Goal: Task Accomplishment & Management: Use online tool/utility

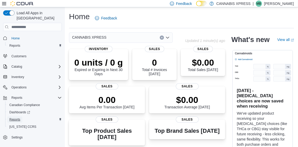
click at [14, 117] on span "Reports" at bounding box center [14, 119] width 11 height 4
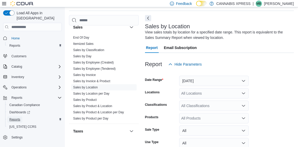
scroll to position [388, 0]
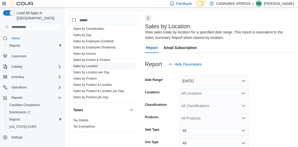
click at [88, 64] on link "Sales by Location" at bounding box center [85, 66] width 25 height 4
click at [213, 80] on button "Yesterday" at bounding box center [213, 81] width 69 height 10
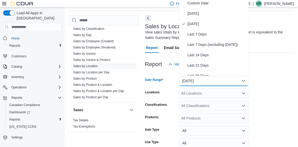
scroll to position [15, 0]
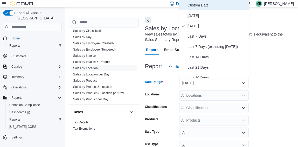
click at [188, 4] on span "Custom Date" at bounding box center [216, 5] width 59 height 6
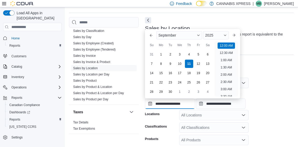
click at [174, 106] on input "**********" at bounding box center [170, 103] width 50 height 10
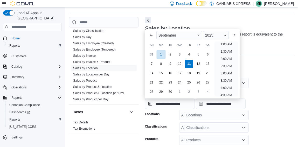
click at [159, 53] on div "1" at bounding box center [160, 54] width 9 height 9
type input "**********"
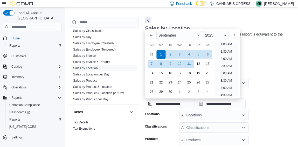
scroll to position [1, 0]
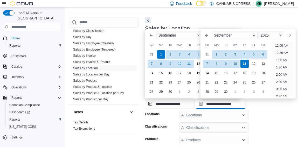
click at [233, 104] on input "**********" at bounding box center [221, 103] width 50 height 10
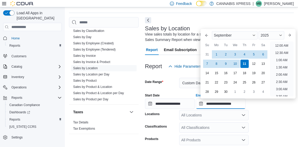
scroll to position [294, 0]
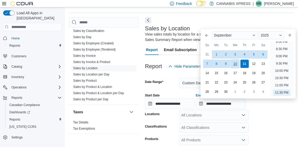
click at [234, 65] on div "10" at bounding box center [234, 63] width 9 height 9
type input "**********"
click at [279, 124] on form "**********" at bounding box center [219, 133] width 149 height 125
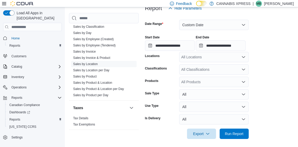
scroll to position [76, 0]
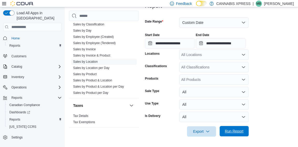
click at [222, 132] on span "Run Report" at bounding box center [233, 131] width 23 height 10
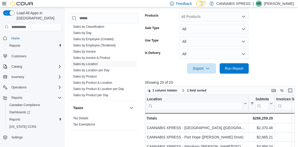
scroll to position [140, 0]
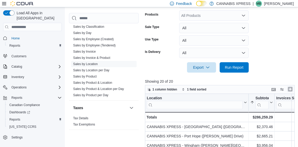
click at [292, 89] on button "Enter fullscreen" at bounding box center [290, 89] width 6 height 6
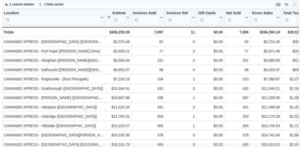
scroll to position [0, 0]
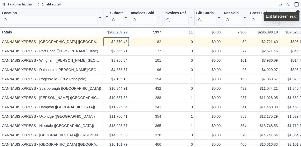
click at [108, 42] on div "$2,370.46" at bounding box center [116, 42] width 23 height 6
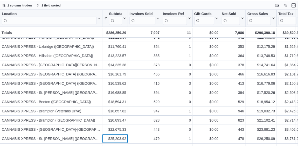
scroll to position [79, 0]
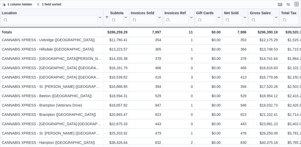
click at [298, 4] on button "Exit fullscreen" at bounding box center [297, 4] width 6 height 6
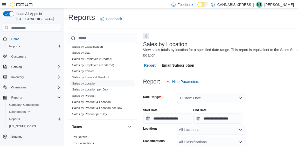
scroll to position [89, 0]
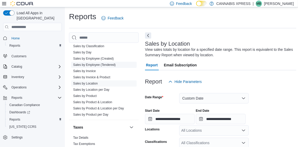
click at [110, 63] on link "Sales by Employee (Tendered)" at bounding box center [94, 65] width 42 height 4
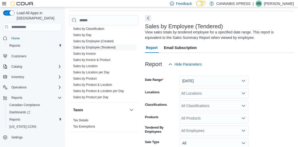
scroll to position [68, 0]
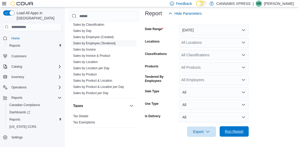
click at [240, 132] on span "Run Report" at bounding box center [234, 131] width 19 height 5
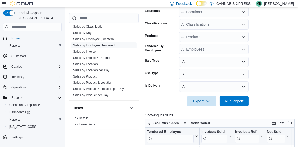
scroll to position [112, 0]
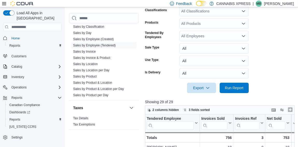
click at [291, 109] on button "Enter fullscreen" at bounding box center [290, 109] width 6 height 6
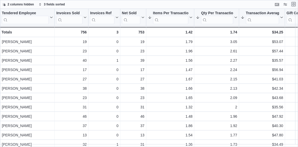
scroll to position [0, 0]
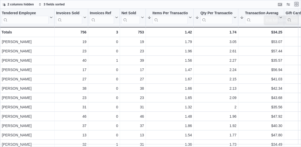
click at [300, 4] on button "Exit fullscreen" at bounding box center [297, 4] width 6 height 6
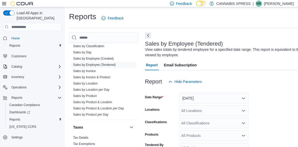
click at [287, 4] on p "Mike Barry" at bounding box center [279, 4] width 30 height 6
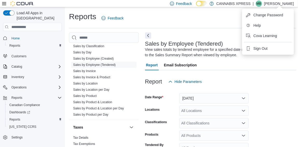
click at [258, 41] on ul "Change Password Help Cova Learning Sign Out" at bounding box center [268, 32] width 52 height 46
click at [259, 47] on span "Sign Out" at bounding box center [260, 48] width 14 height 5
